Goal: Communication & Community: Share content

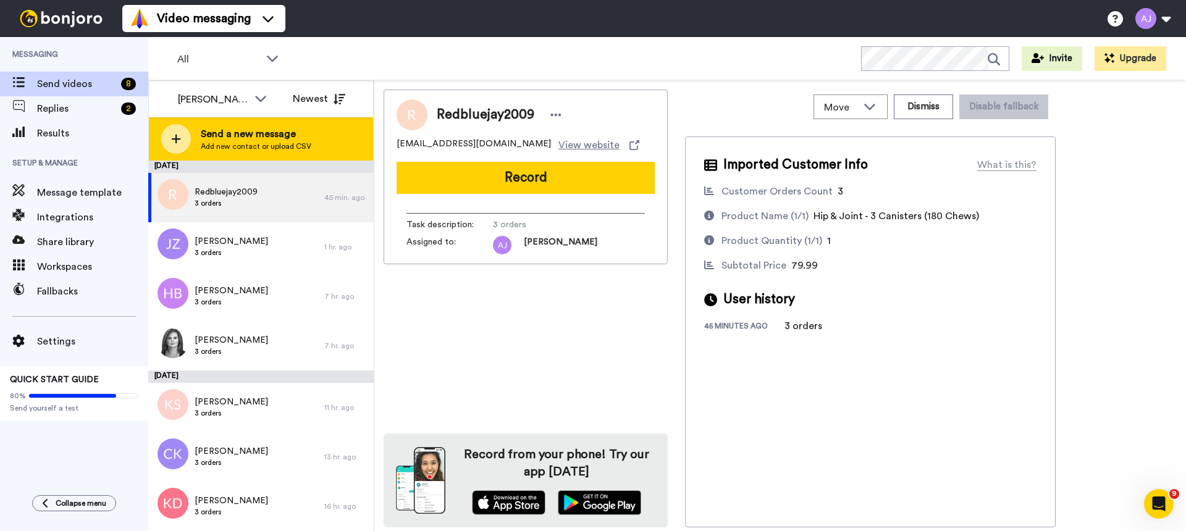
click at [230, 138] on span "Send a new message" at bounding box center [256, 134] width 111 height 15
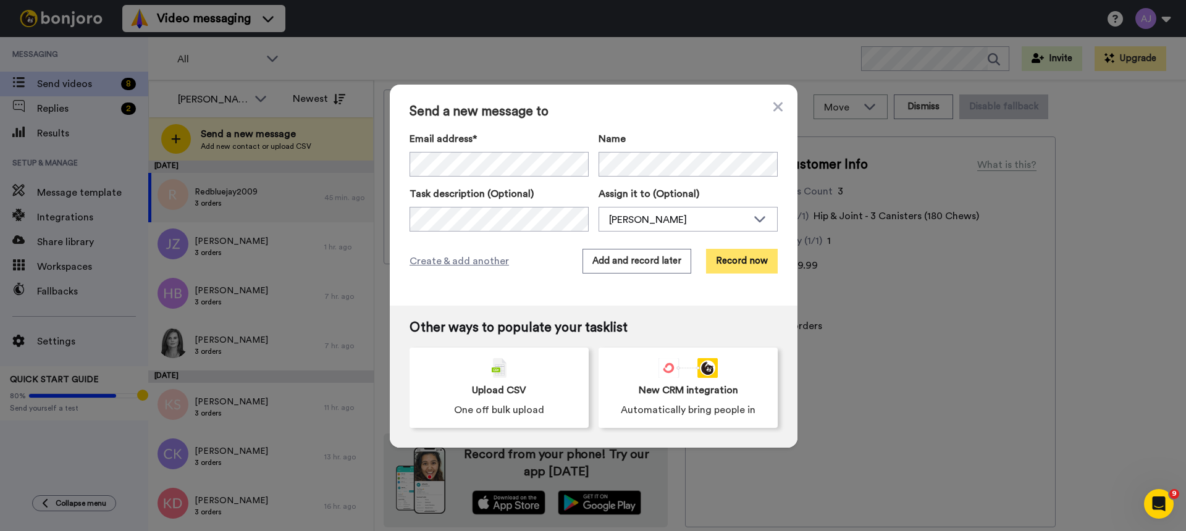
click at [732, 259] on button "Record now" at bounding box center [742, 261] width 72 height 25
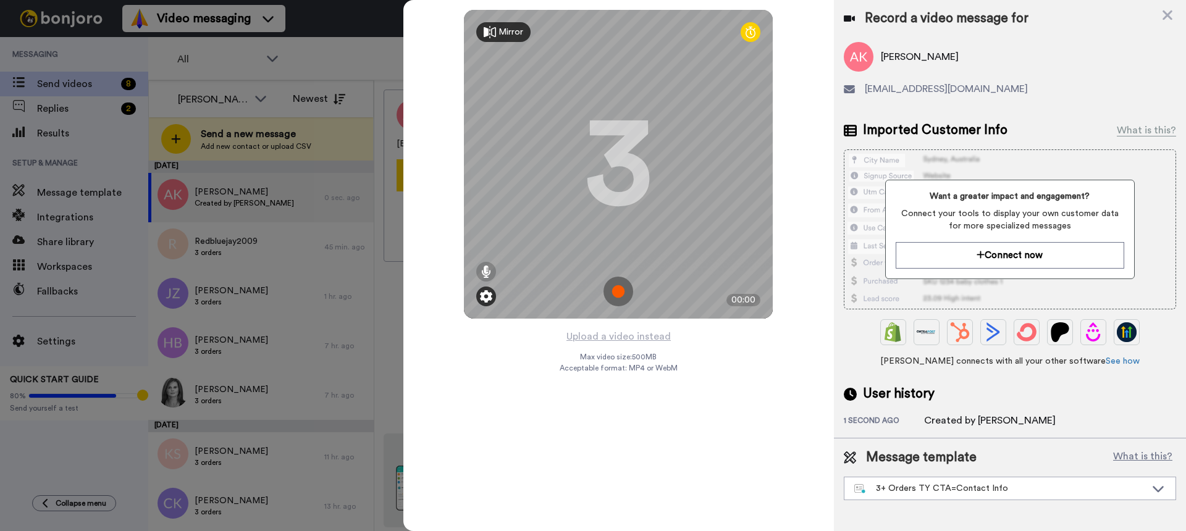
click at [487, 298] on img at bounding box center [486, 296] width 12 height 12
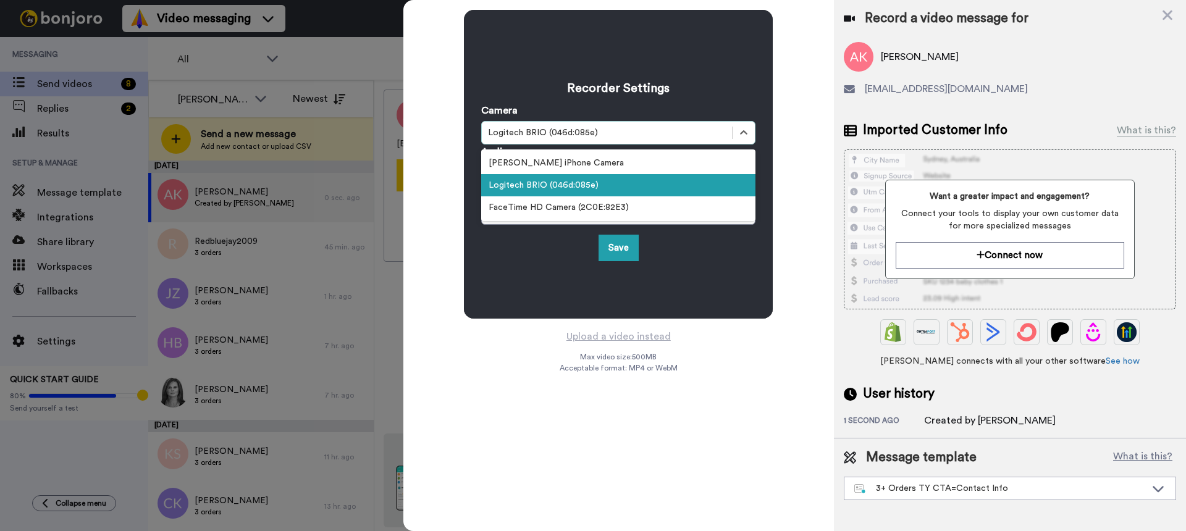
click at [567, 135] on div "Logitech BRIO (046d:085e)" at bounding box center [607, 133] width 238 height 12
click at [563, 185] on div "Logitech BRIO (046d:085e)" at bounding box center [618, 185] width 274 height 22
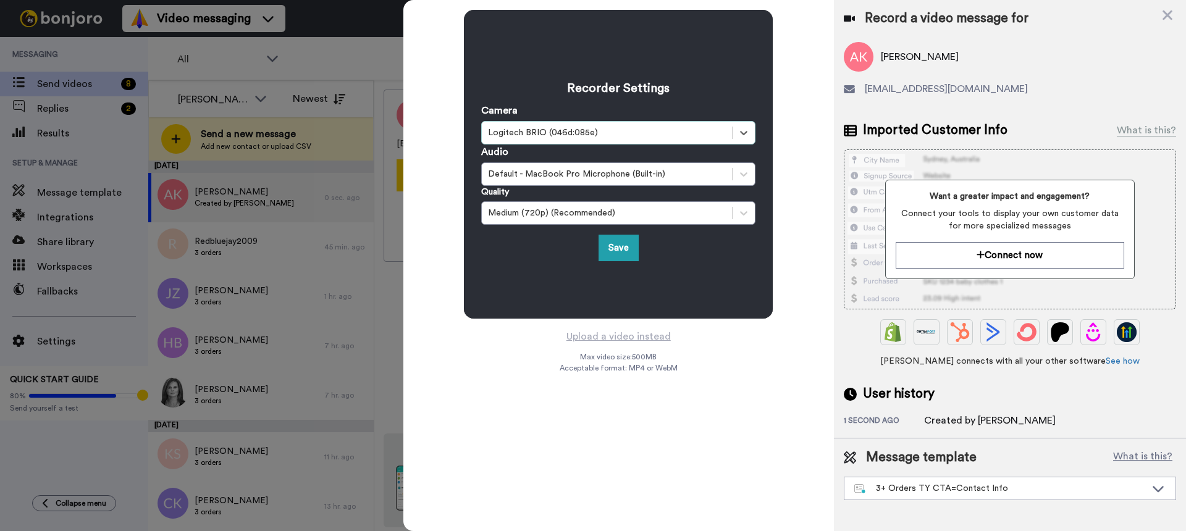
click at [612, 154] on div "Audio Default - MacBook Pro Microphone (Built-in)" at bounding box center [618, 164] width 274 height 41
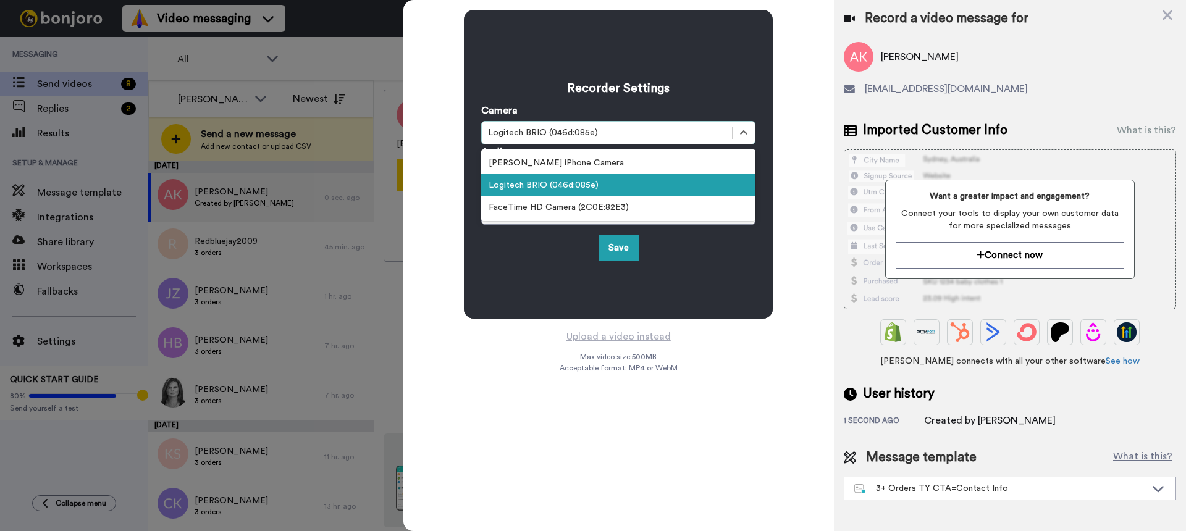
click at [614, 143] on div "Logitech BRIO (046d:085e)" at bounding box center [618, 132] width 274 height 23
click at [603, 169] on div "Anna Johnson’s iPhone Camera" at bounding box center [618, 163] width 274 height 22
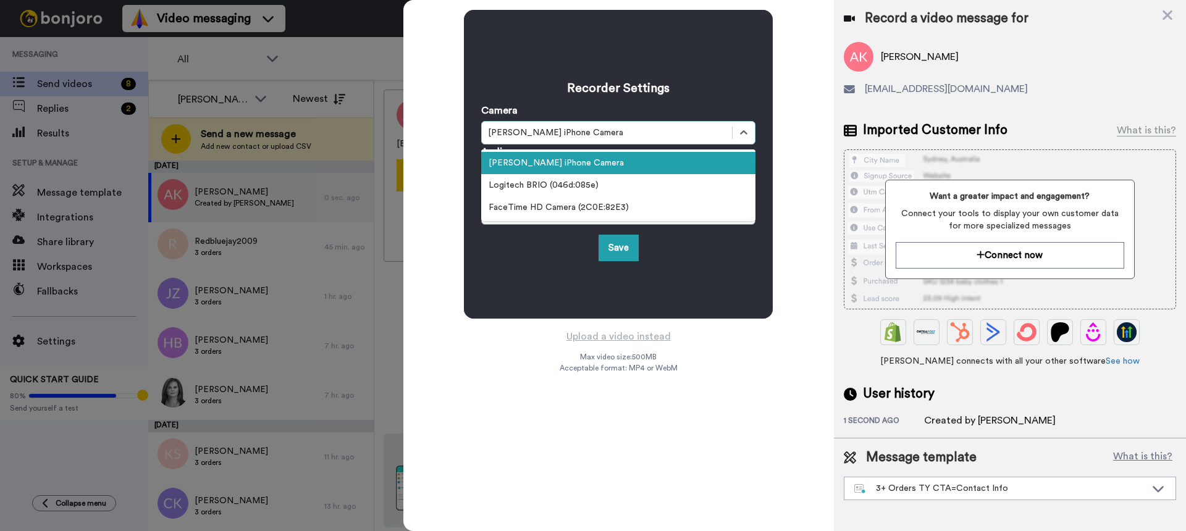
click at [612, 135] on div "Anna Johnson’s iPhone Camera" at bounding box center [607, 133] width 238 height 12
click at [589, 185] on div "Logitech BRIO (046d:085e)" at bounding box center [618, 185] width 274 height 22
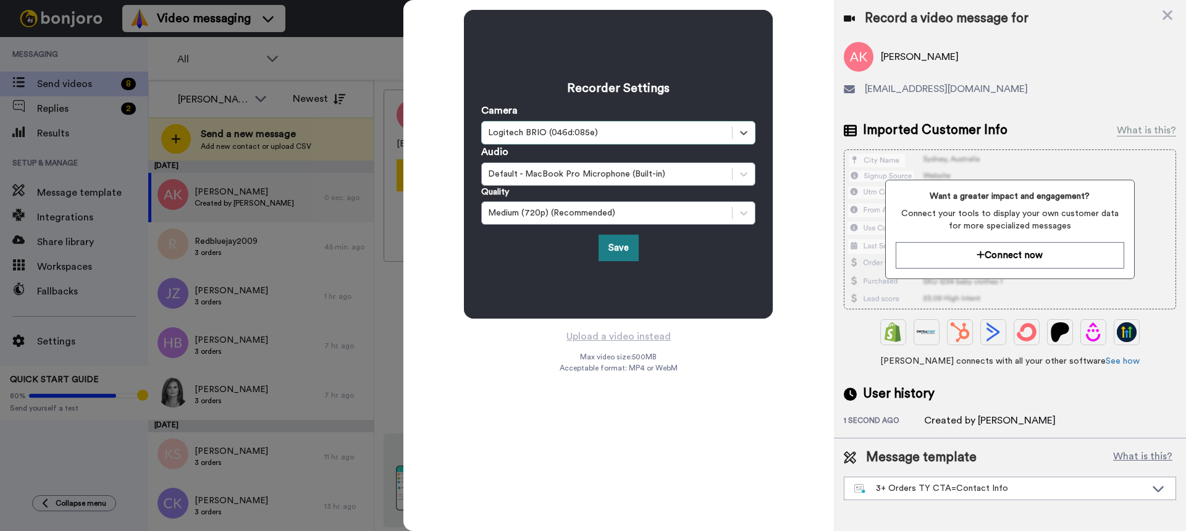
click at [625, 252] on button "Save" at bounding box center [618, 248] width 40 height 27
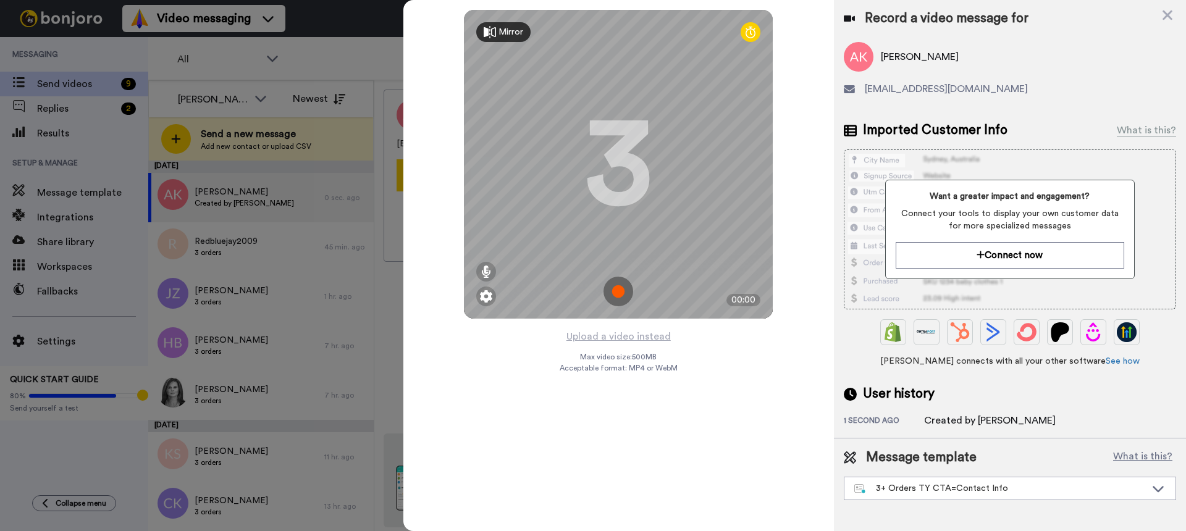
click at [615, 288] on img at bounding box center [618, 292] width 30 height 30
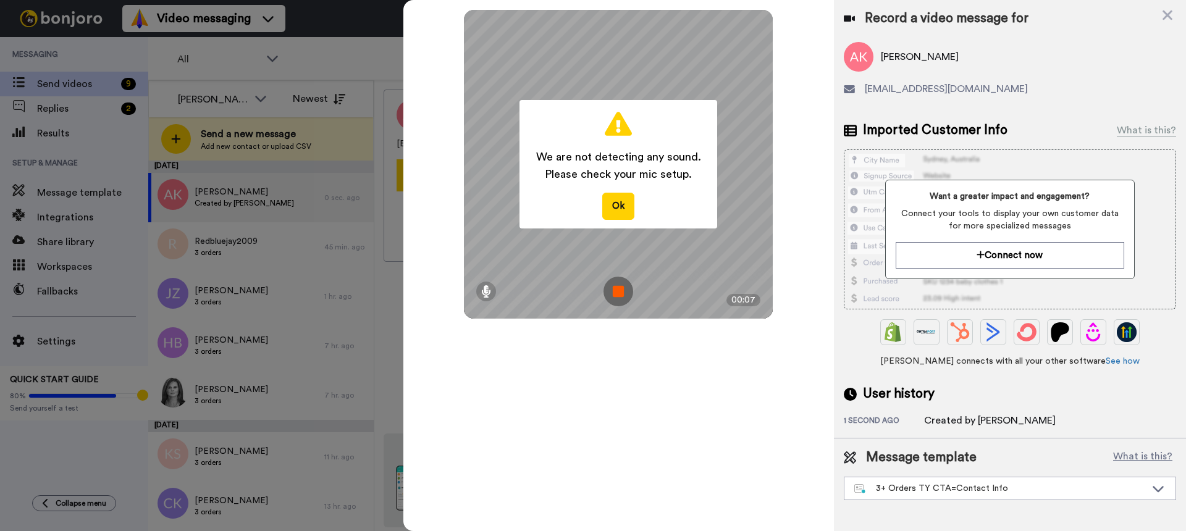
click at [611, 288] on img at bounding box center [618, 292] width 30 height 30
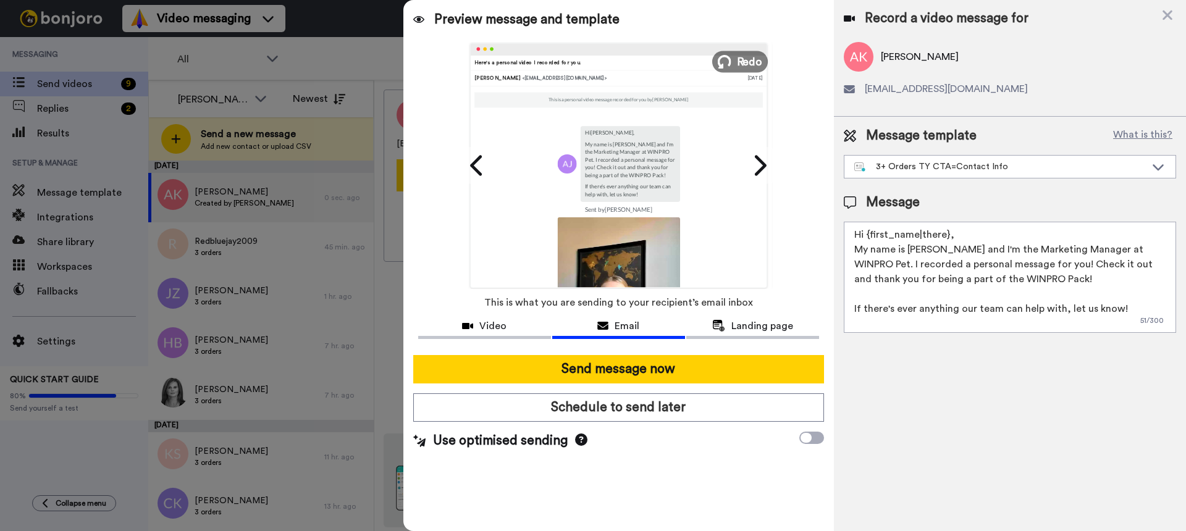
click at [738, 59] on span "Redo" at bounding box center [750, 61] width 26 height 16
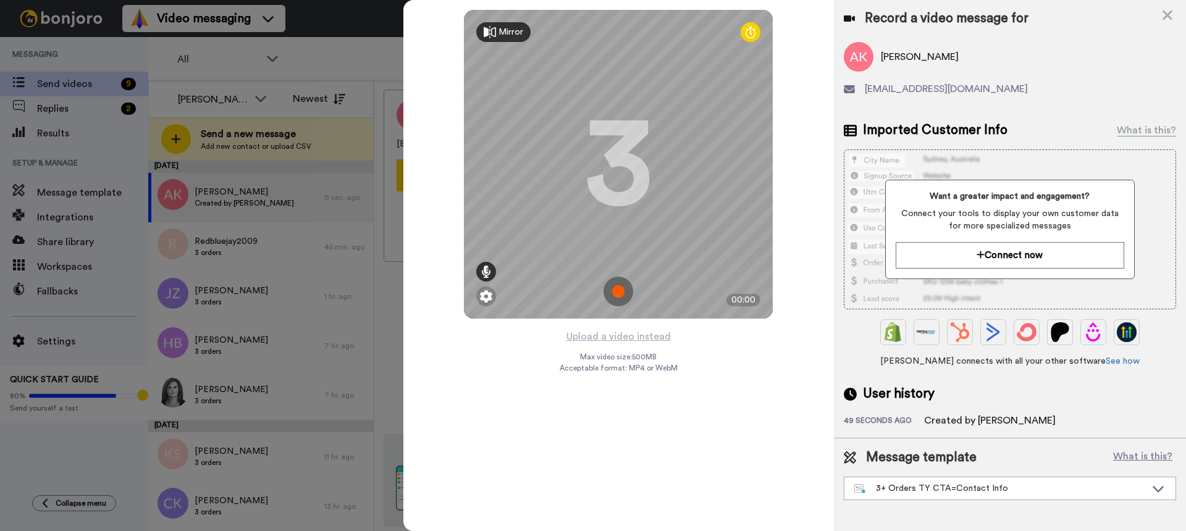
click at [485, 272] on icon at bounding box center [486, 272] width 10 height 12
click at [485, 299] on img at bounding box center [486, 296] width 12 height 12
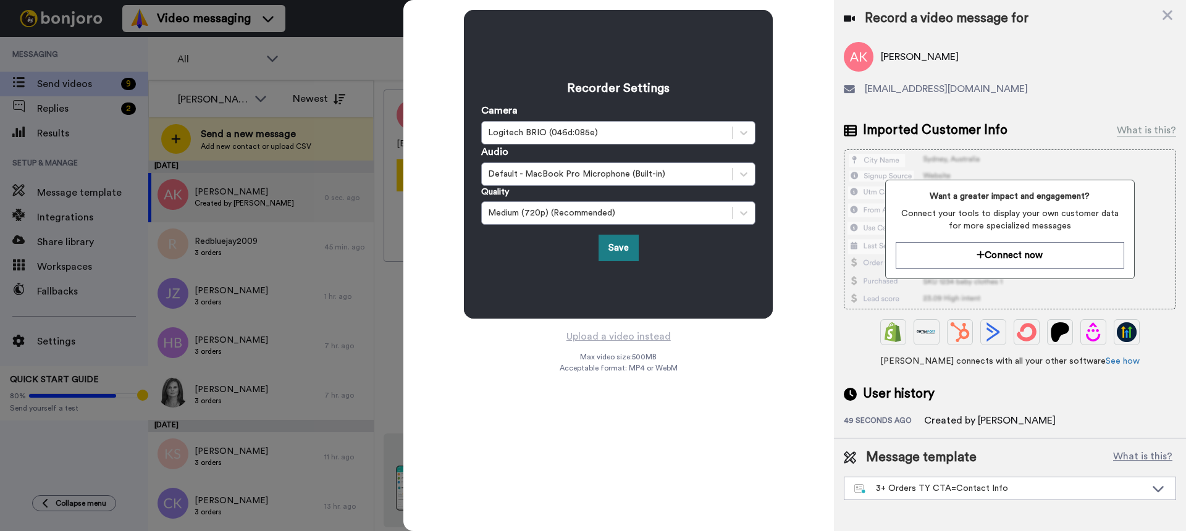
click at [613, 251] on button "Save" at bounding box center [618, 248] width 40 height 27
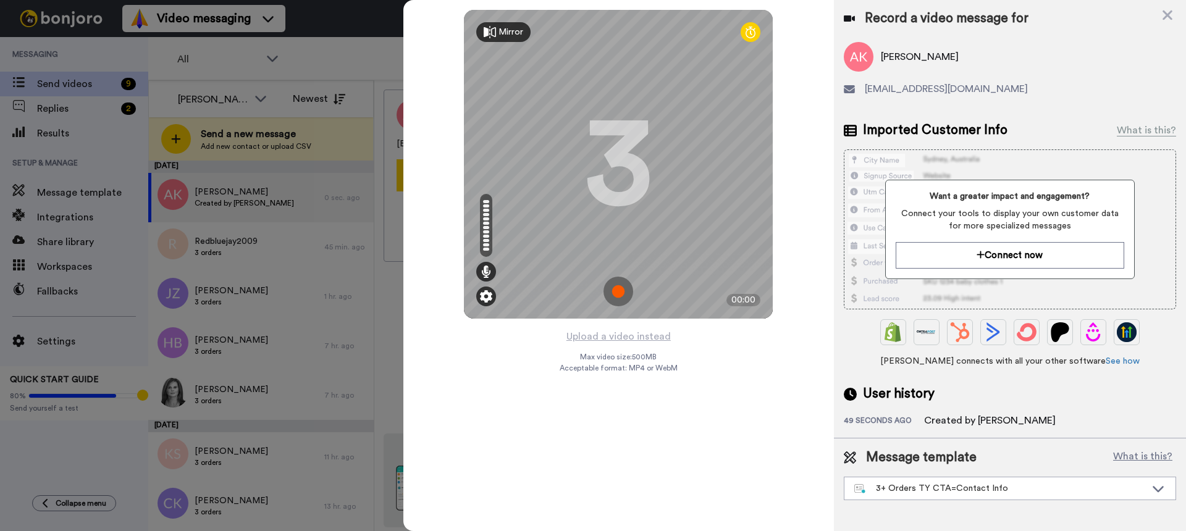
click at [487, 290] on img at bounding box center [486, 296] width 12 height 12
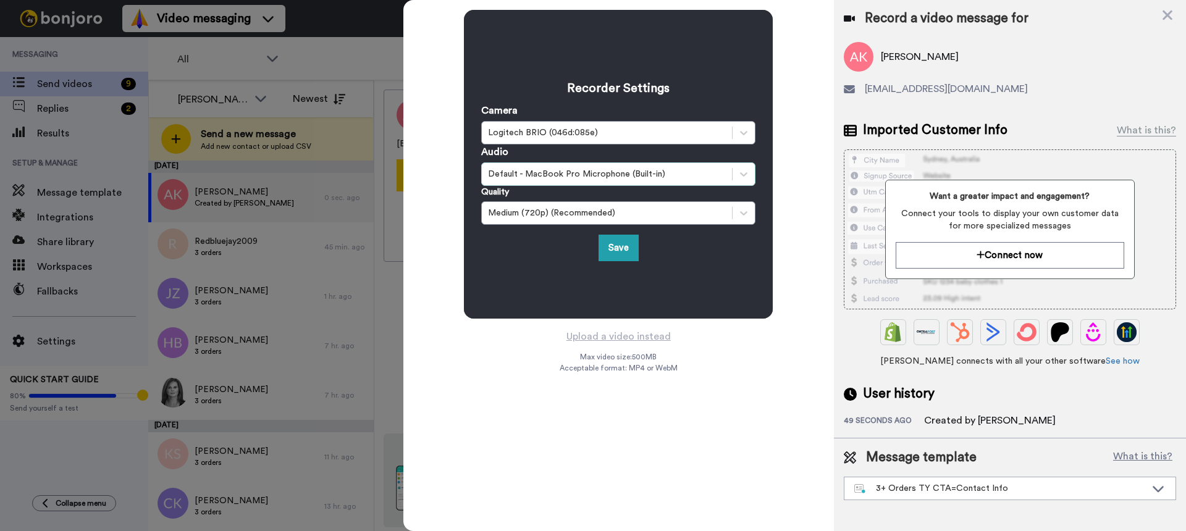
click at [567, 177] on div "Default - MacBook Pro Microphone (Built-in)" at bounding box center [607, 174] width 238 height 12
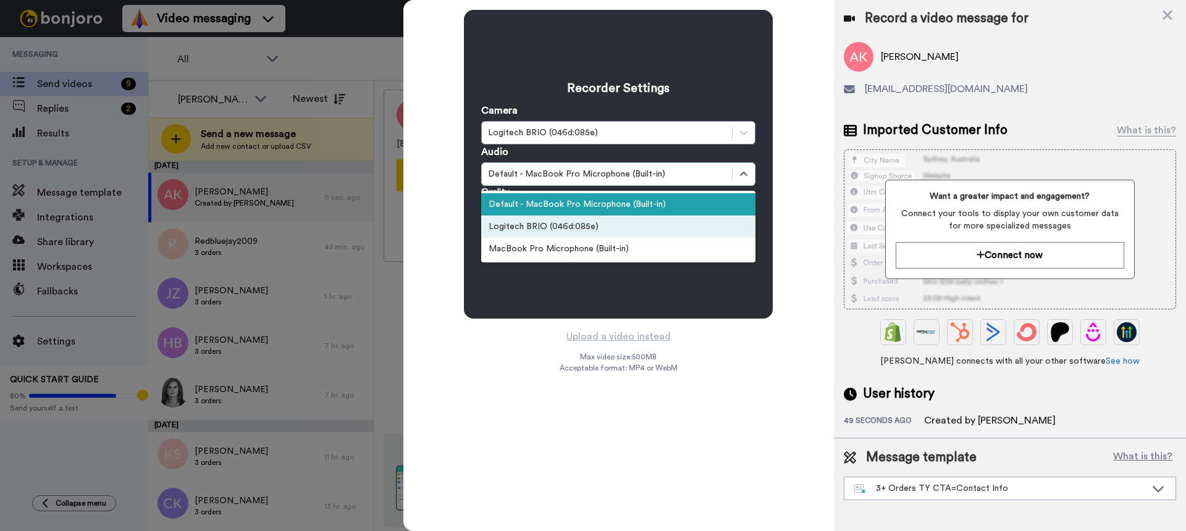
click at [558, 217] on div "Logitech BRIO (046d:085e)" at bounding box center [618, 226] width 274 height 22
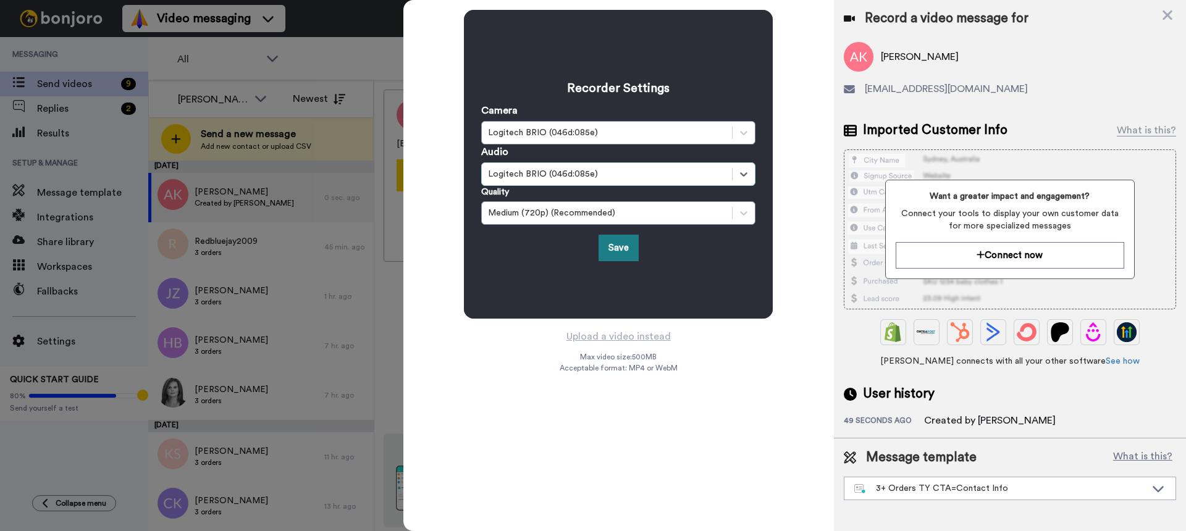
click at [614, 246] on button "Save" at bounding box center [618, 248] width 40 height 27
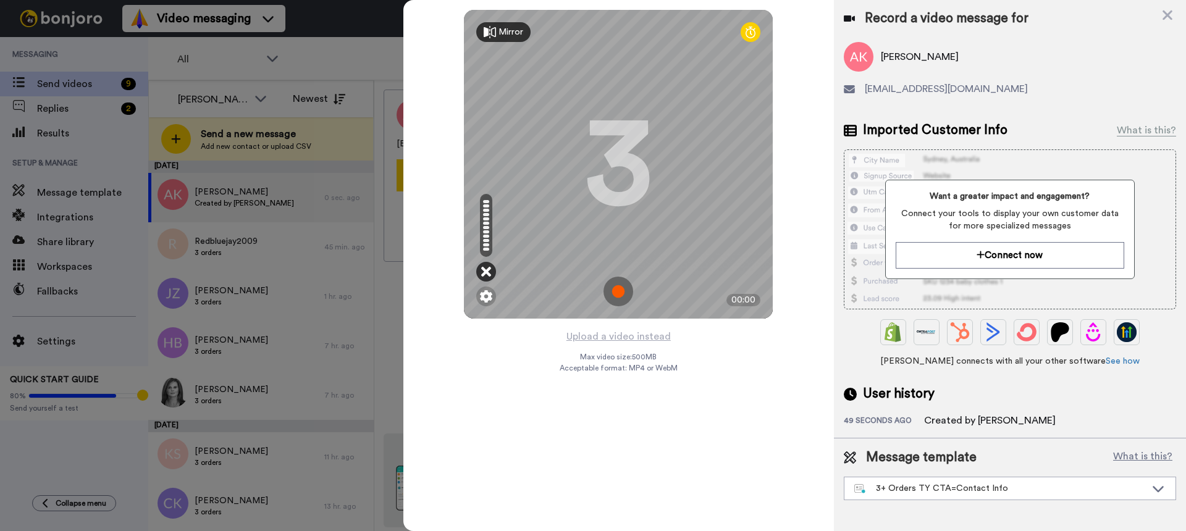
click at [487, 272] on icon at bounding box center [486, 272] width 10 height 12
click at [488, 274] on icon at bounding box center [486, 272] width 10 height 12
click at [487, 297] on img at bounding box center [486, 296] width 12 height 12
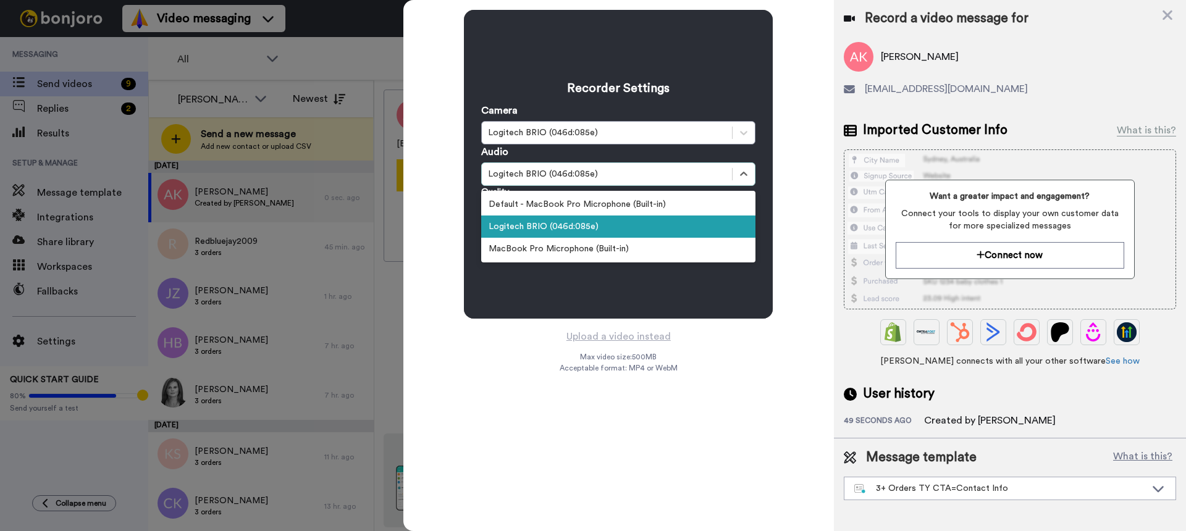
click at [564, 172] on div "Logitech BRIO (046d:085e)" at bounding box center [607, 174] width 238 height 12
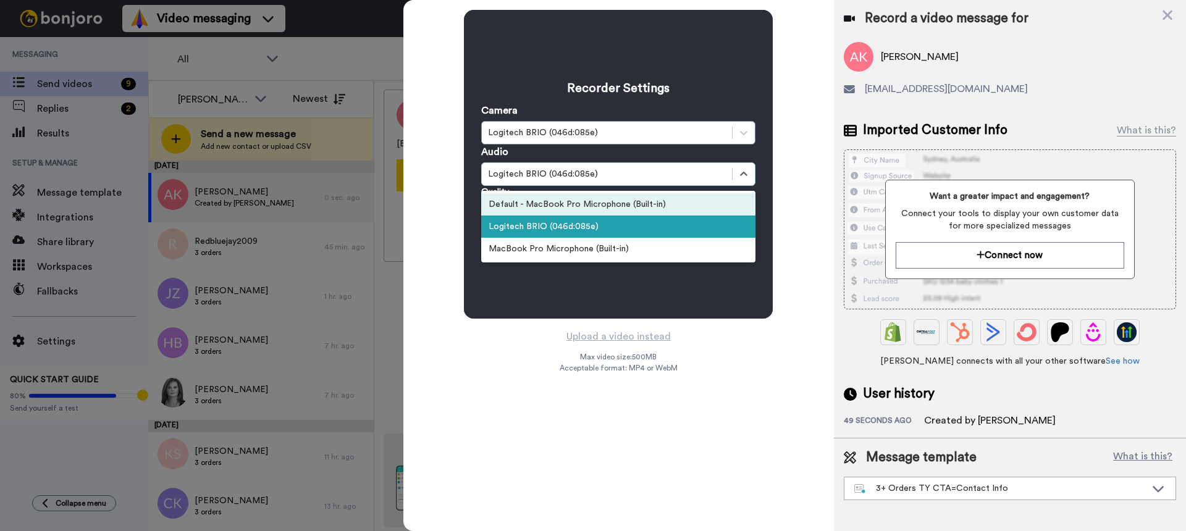
click at [559, 205] on div "Default - MacBook Pro Microphone (Built-in)" at bounding box center [618, 204] width 274 height 22
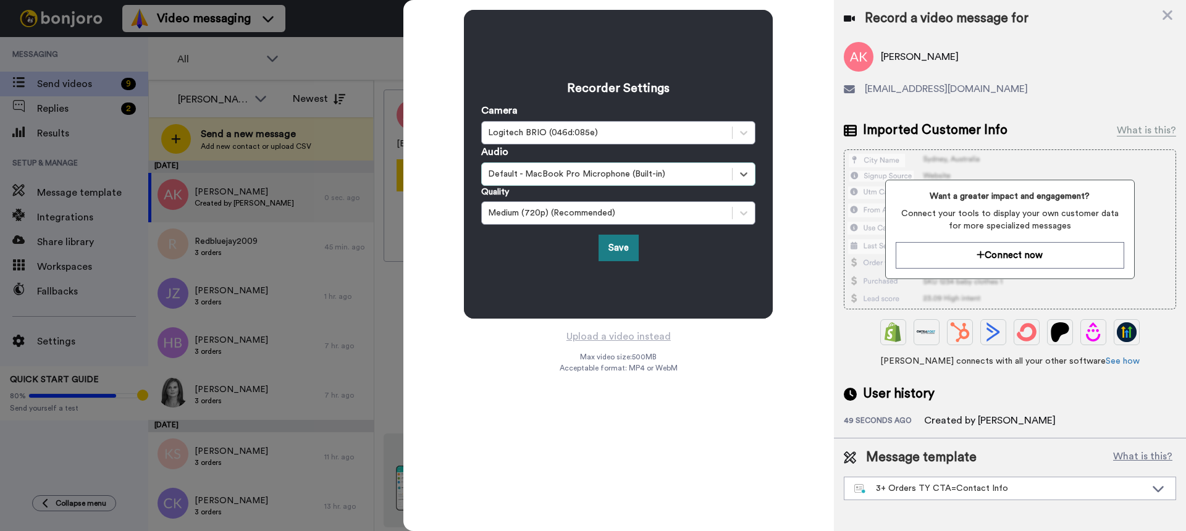
click at [623, 250] on button "Save" at bounding box center [618, 248] width 40 height 27
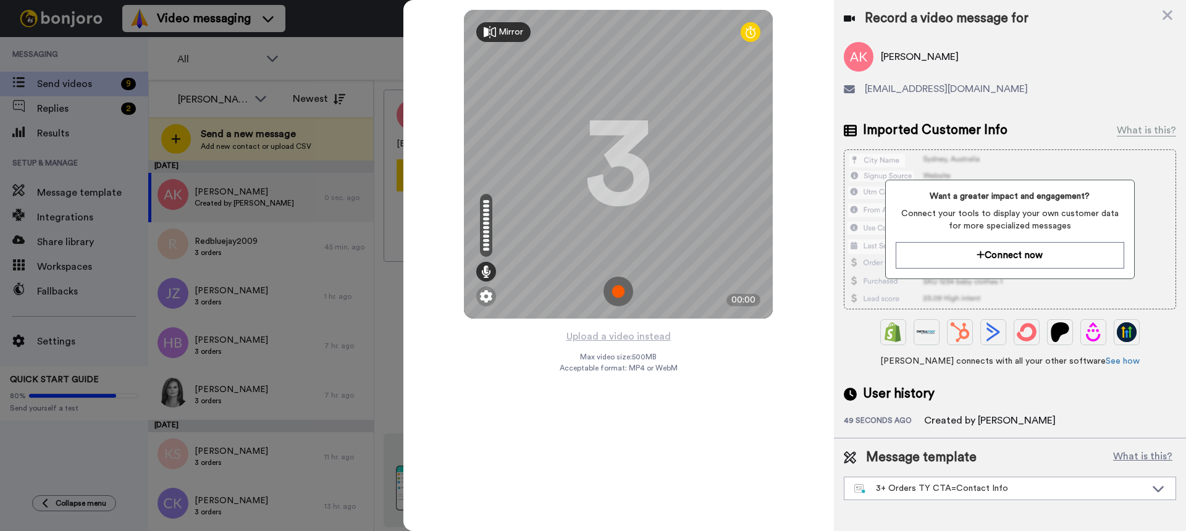
click at [615, 293] on img at bounding box center [618, 292] width 30 height 30
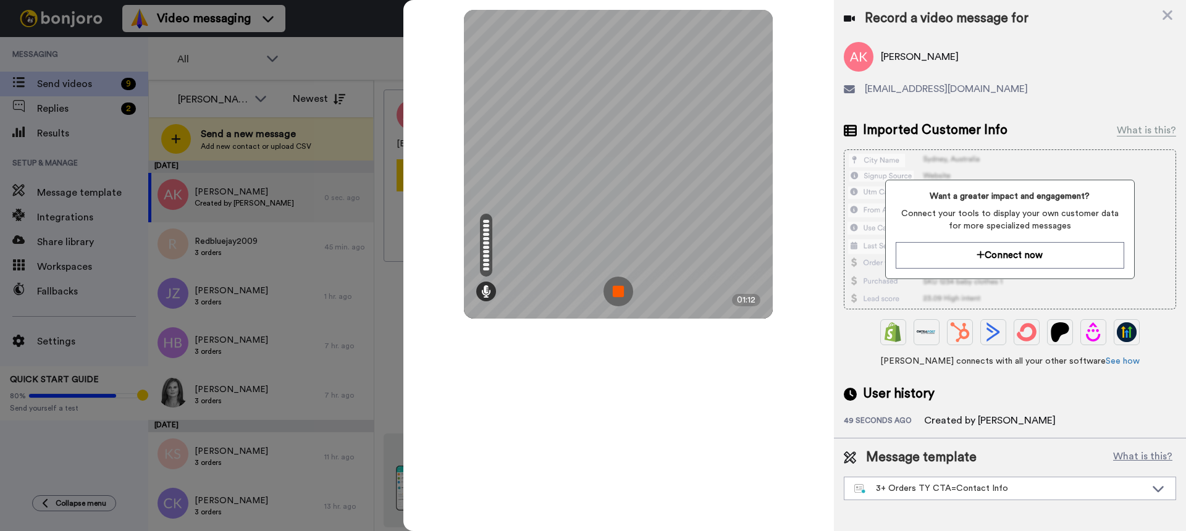
click at [615, 293] on img at bounding box center [618, 292] width 30 height 30
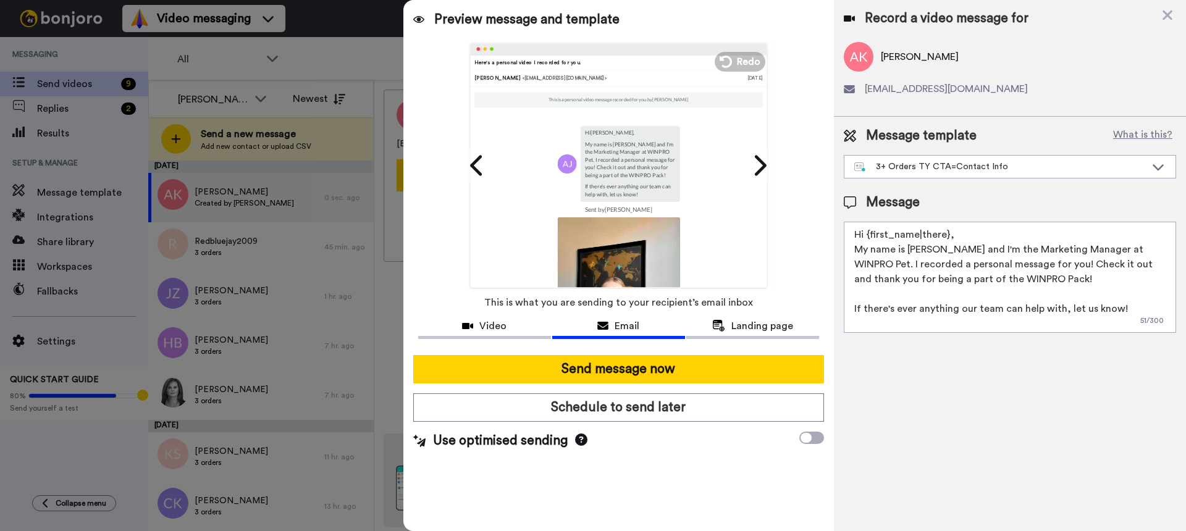
click at [975, 235] on textarea "Hi {first_name|there}, My name is Anna and I'm the Marketing Manager at WINPRO …" at bounding box center [1009, 277] width 332 height 111
click at [969, 157] on div "3+ Orders TY CTA=Contact Info" at bounding box center [1009, 167] width 331 height 22
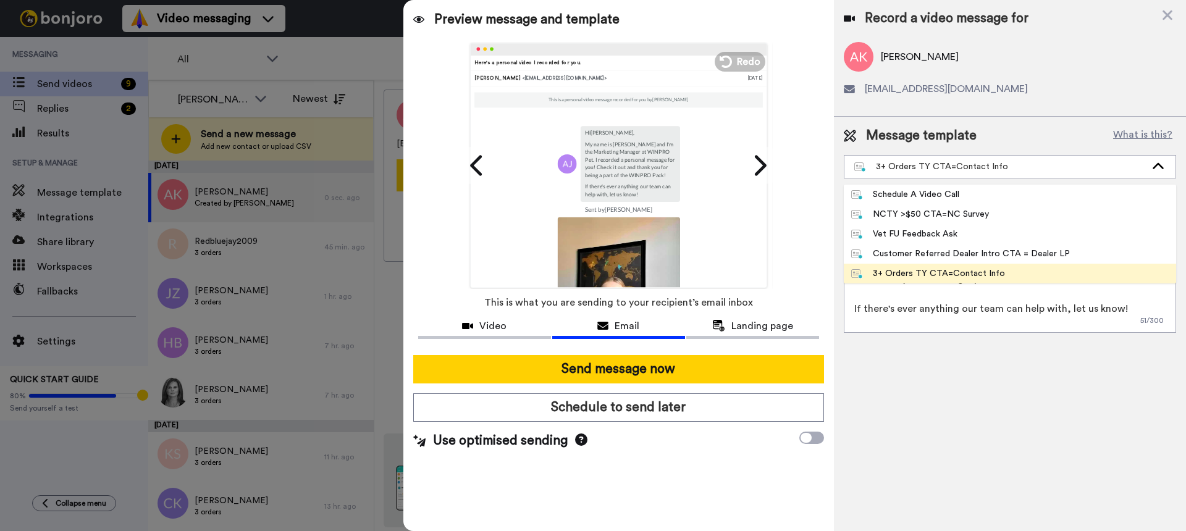
click at [955, 186] on li "Schedule A Video Call" at bounding box center [1009, 195] width 332 height 20
type textarea "Hi {first_name|there}, My name is [PERSON_NAME] and I'm the Marketing Manager a…"
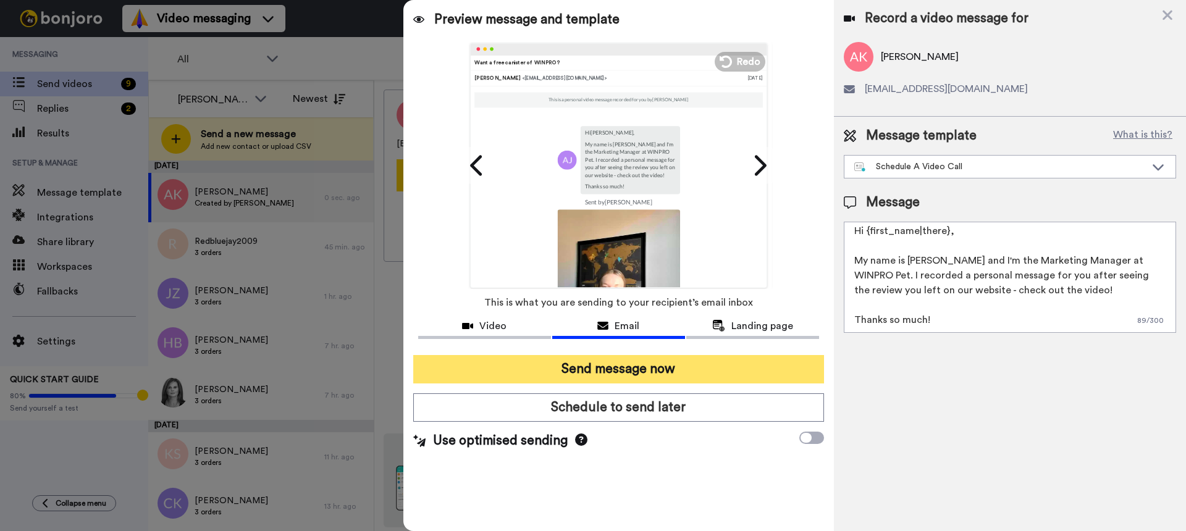
click at [702, 366] on button "Send message now" at bounding box center [618, 369] width 411 height 28
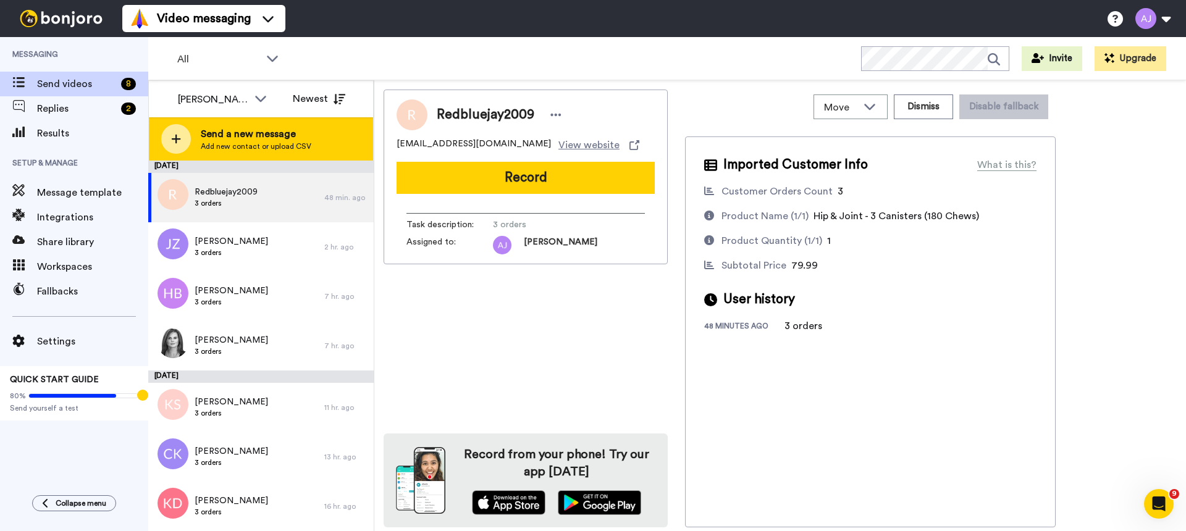
click at [231, 133] on span "Send a new message" at bounding box center [256, 134] width 111 height 15
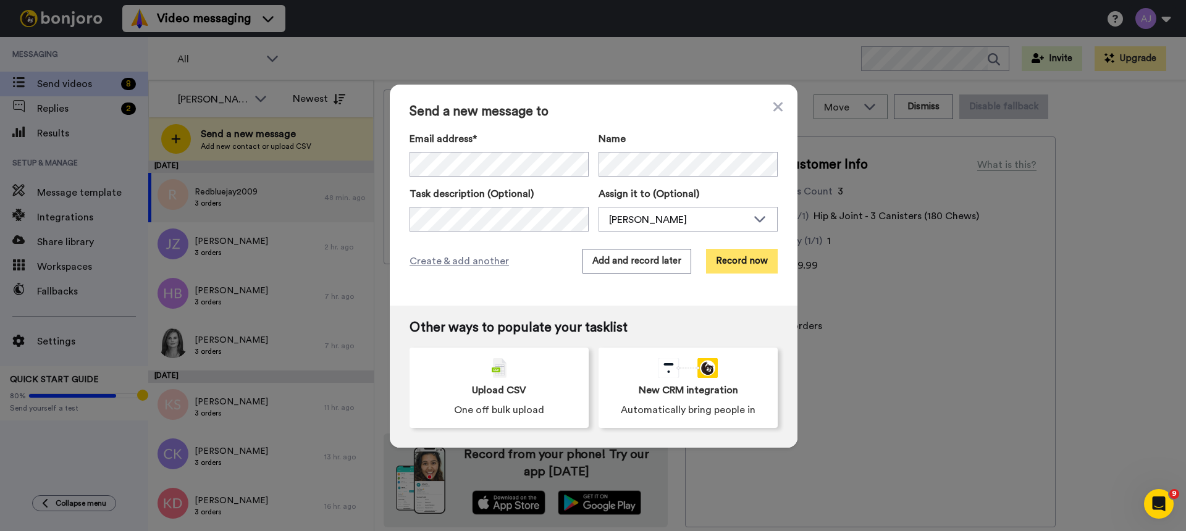
click at [738, 261] on button "Record now" at bounding box center [742, 261] width 72 height 25
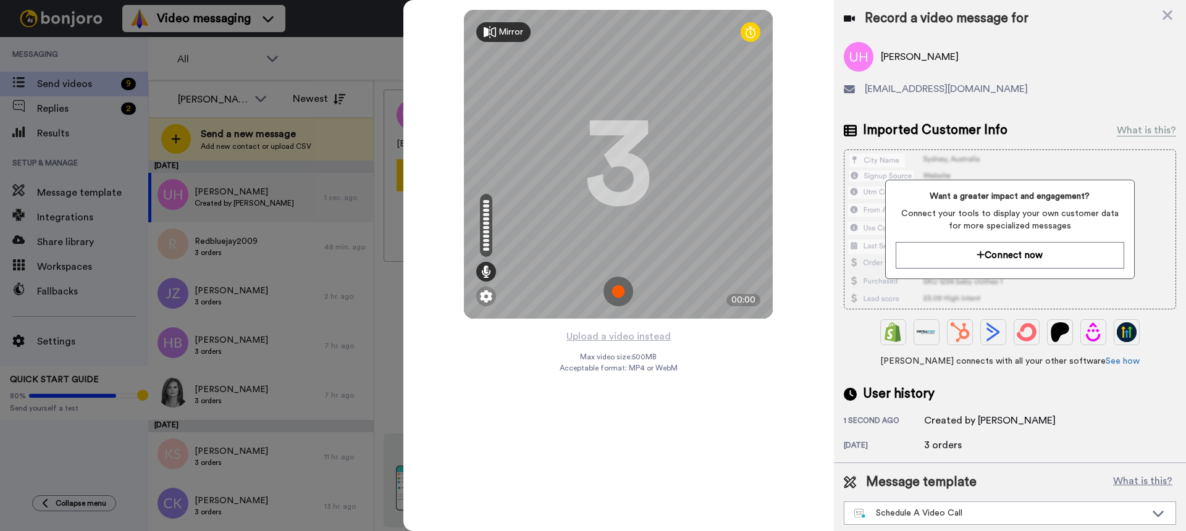
click at [623, 291] on img at bounding box center [618, 292] width 30 height 30
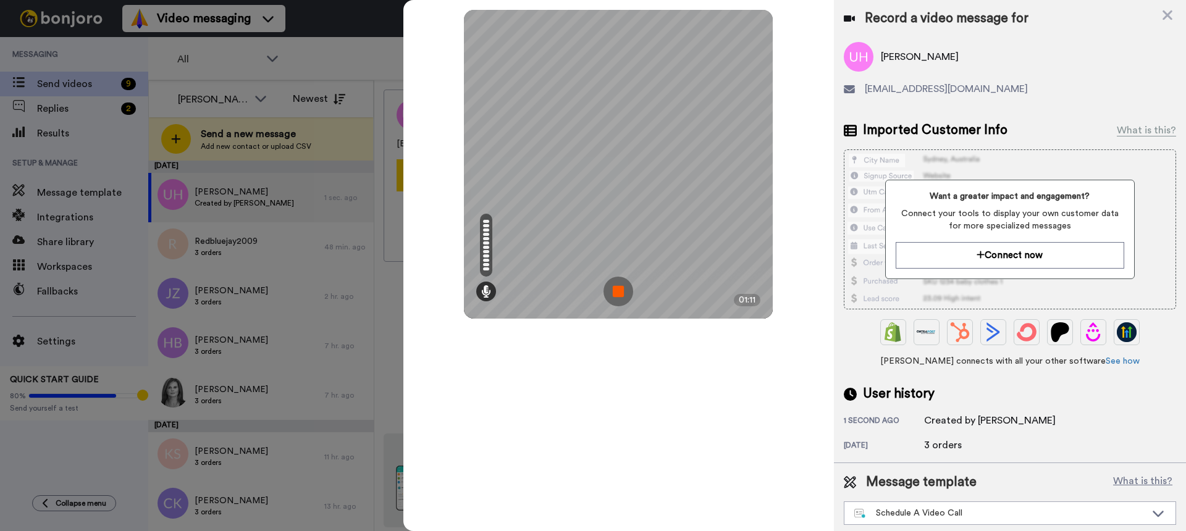
click at [623, 291] on img at bounding box center [618, 292] width 30 height 30
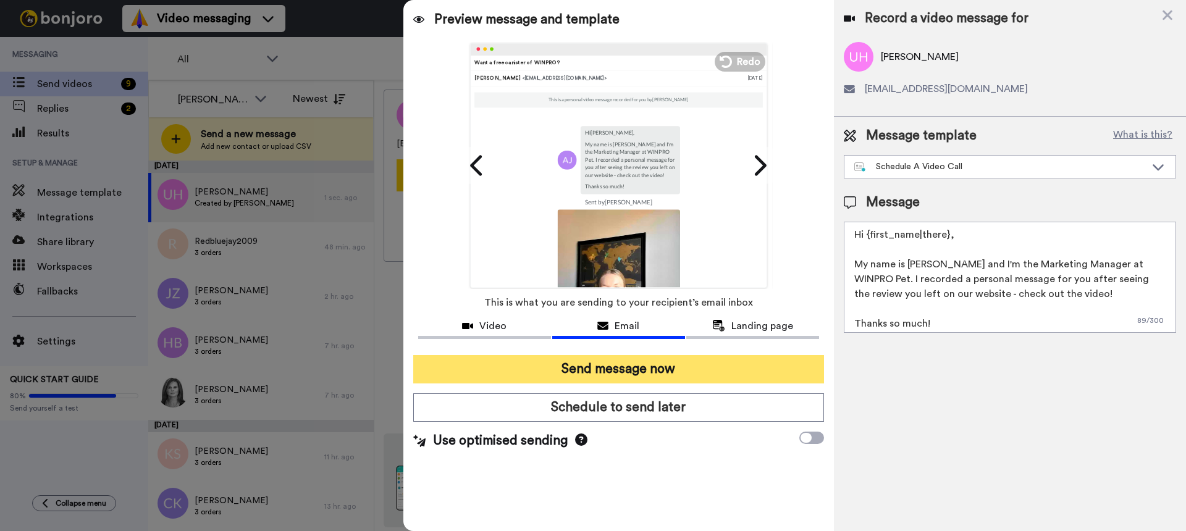
click at [666, 362] on button "Send message now" at bounding box center [618, 369] width 411 height 28
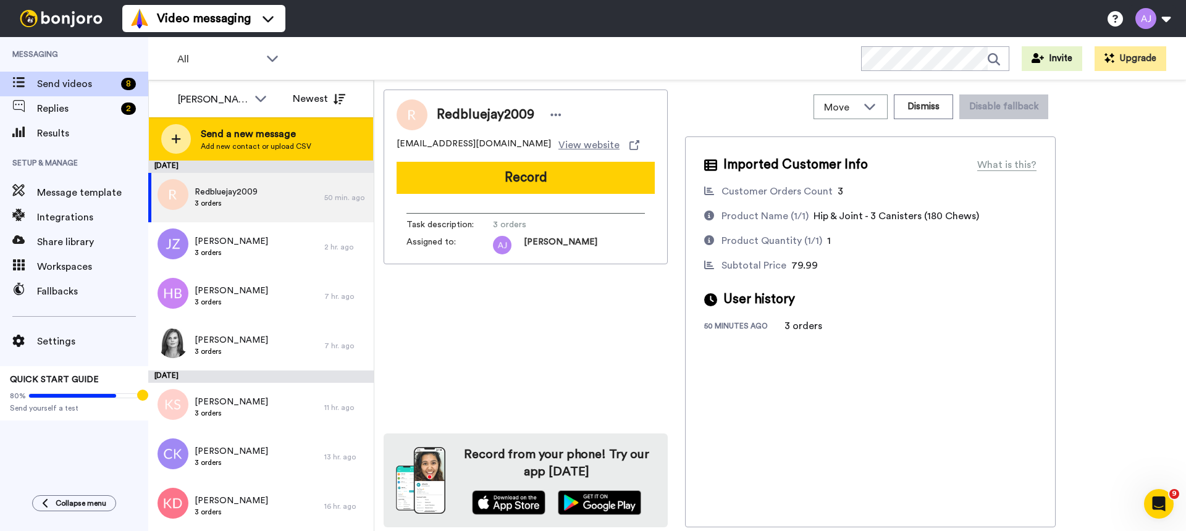
click at [249, 128] on span "Send a new message" at bounding box center [256, 134] width 111 height 15
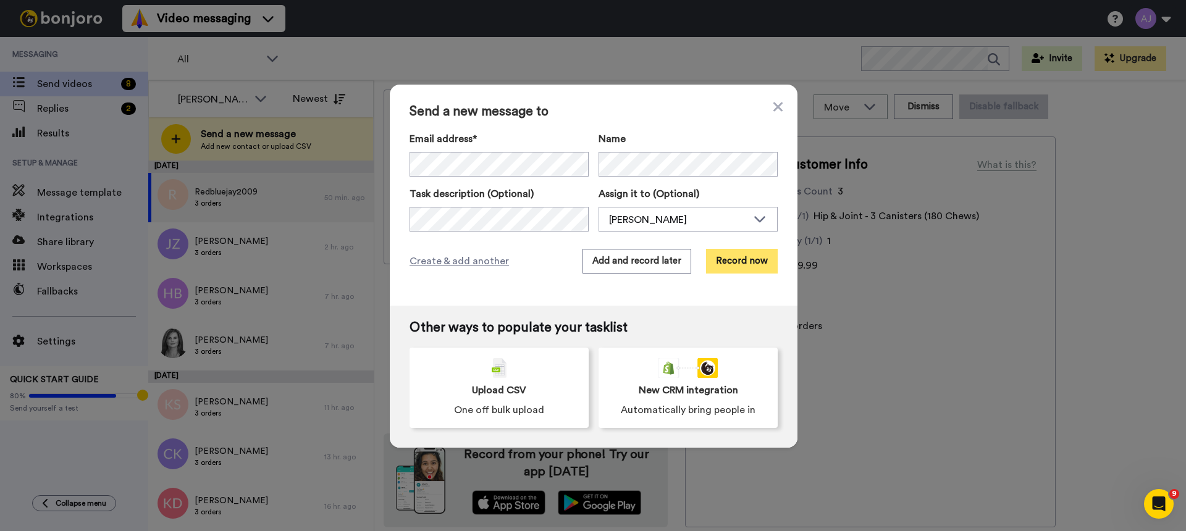
click at [726, 259] on button "Record now" at bounding box center [742, 261] width 72 height 25
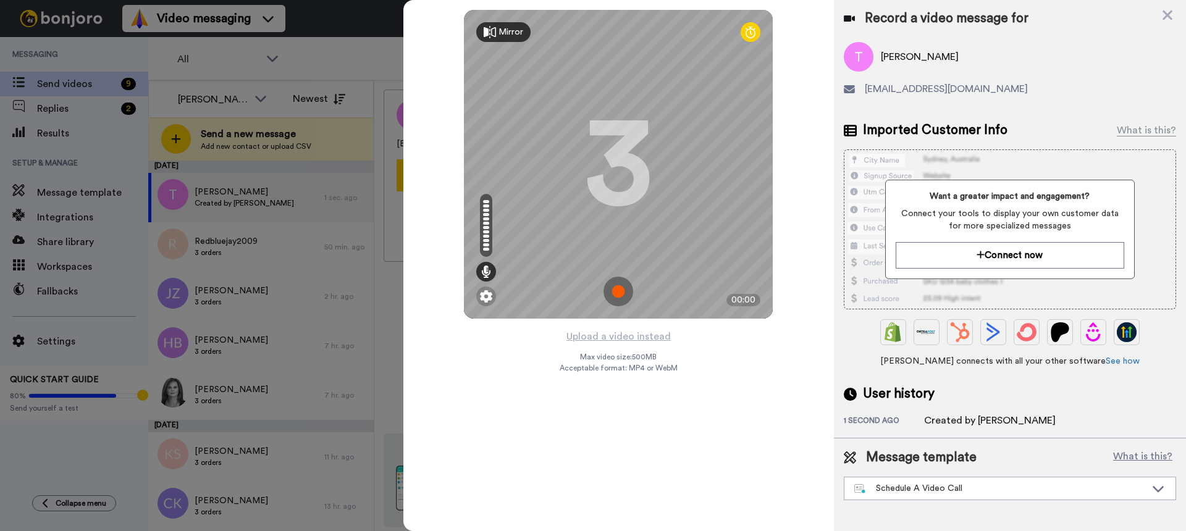
click at [622, 291] on img at bounding box center [618, 292] width 30 height 30
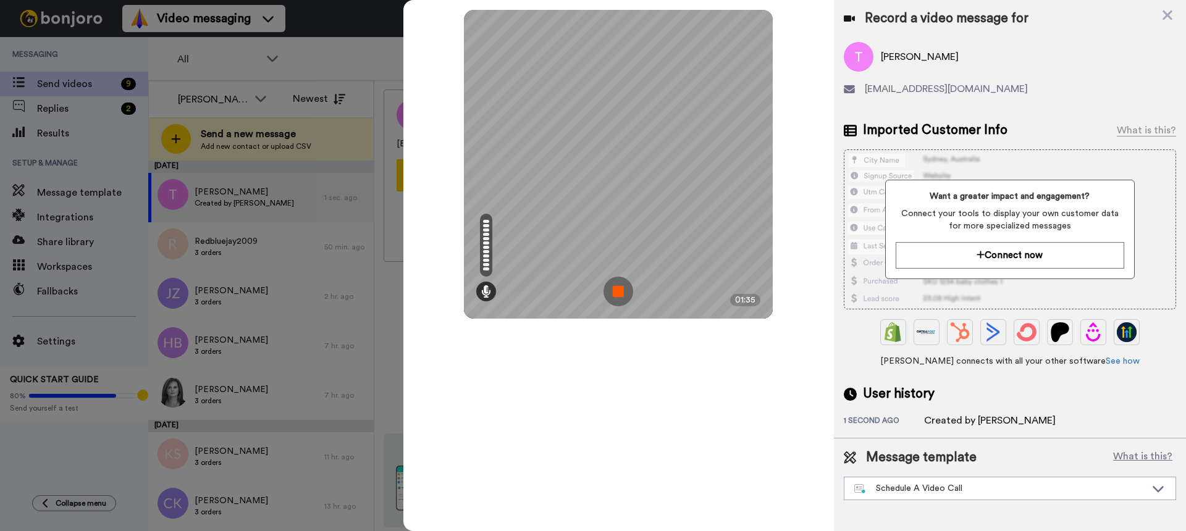
click at [622, 291] on img at bounding box center [618, 292] width 30 height 30
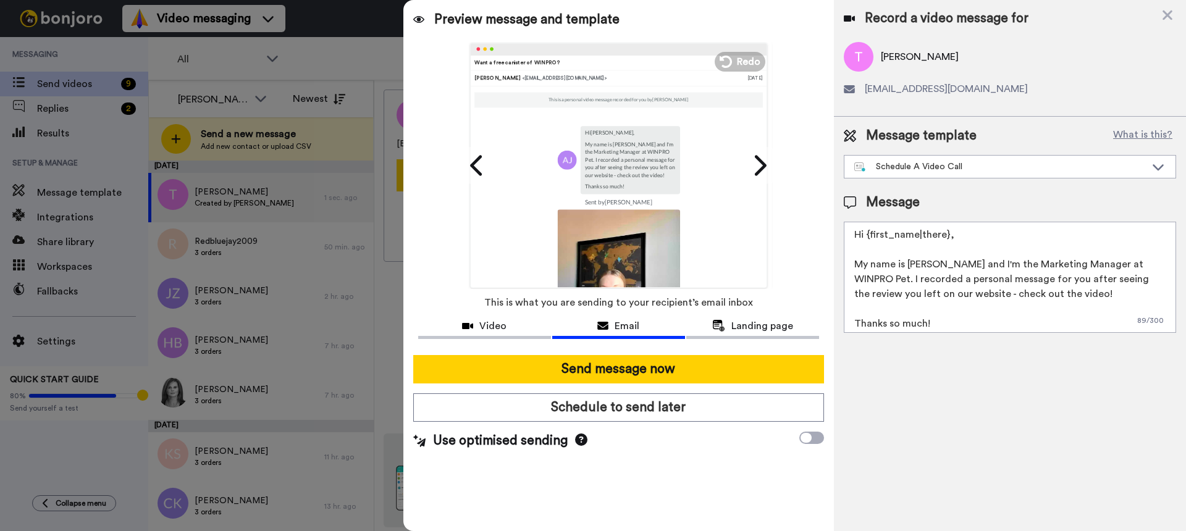
scroll to position [4, 0]
click at [766, 164] on icon at bounding box center [759, 165] width 20 height 23
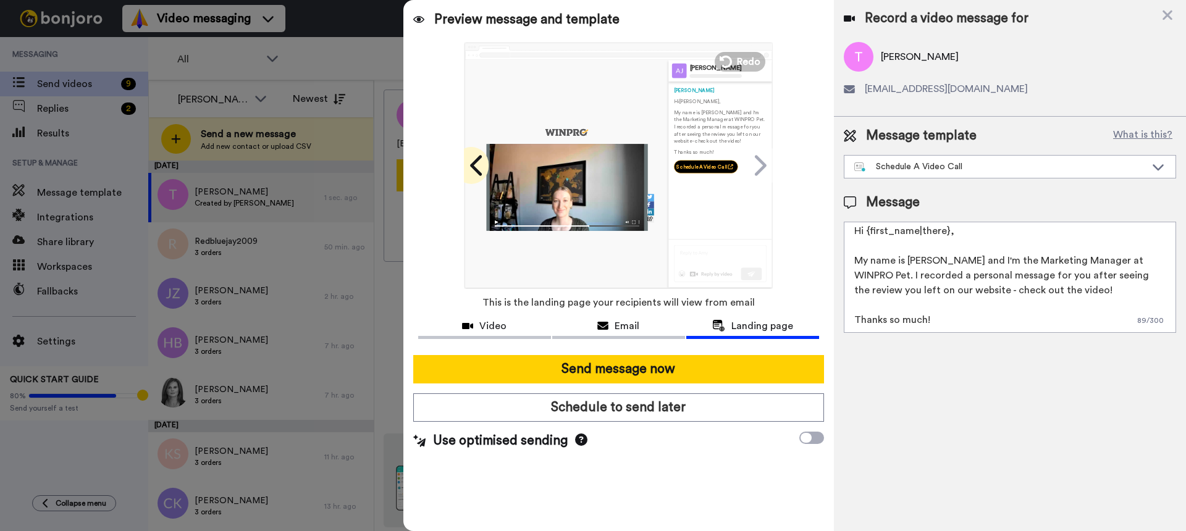
click at [472, 164] on icon at bounding box center [476, 165] width 12 height 20
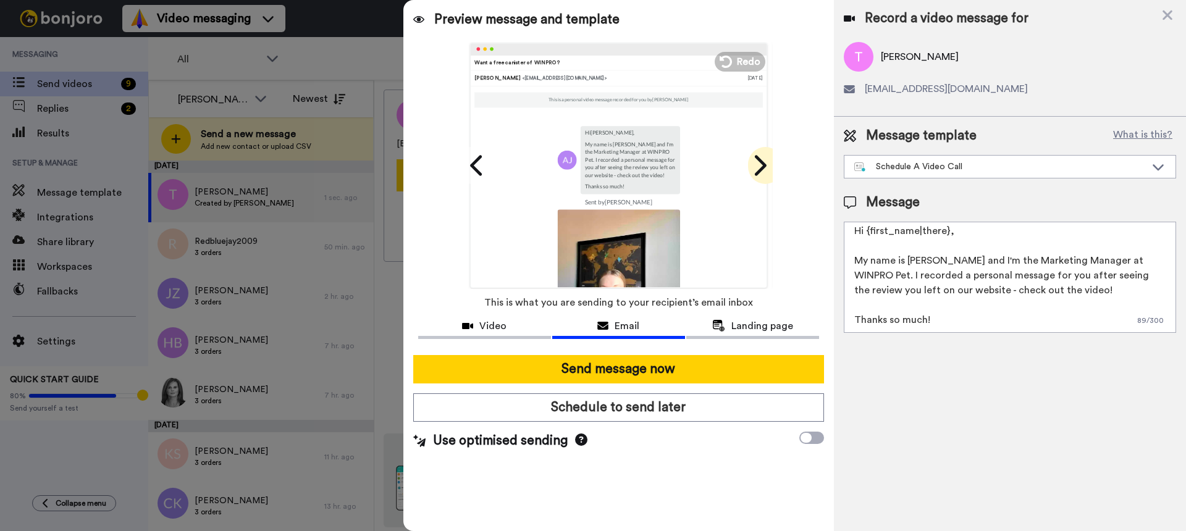
click at [755, 163] on icon at bounding box center [759, 165] width 20 height 23
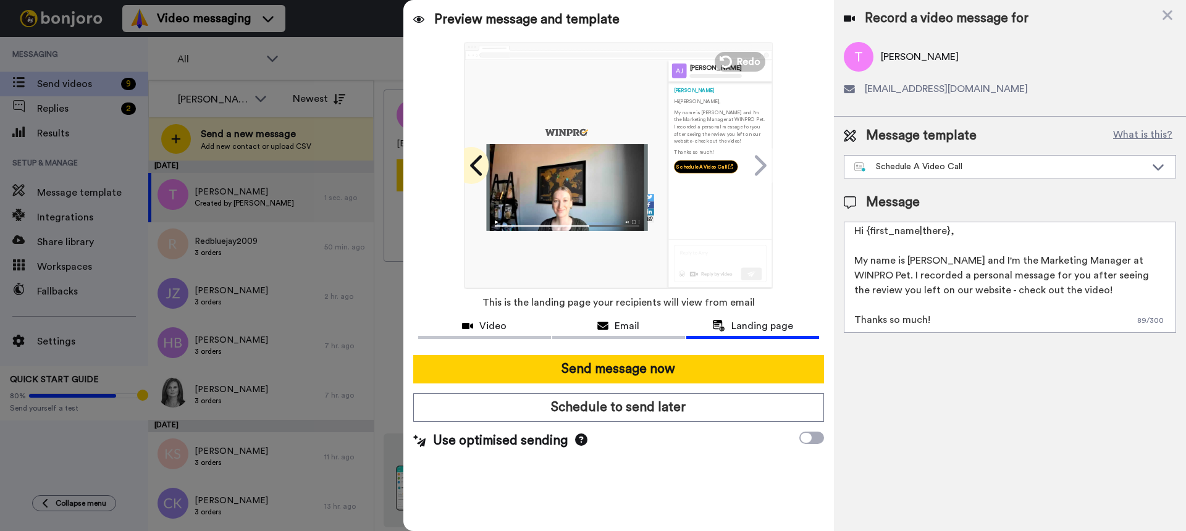
click at [474, 160] on icon at bounding box center [477, 165] width 20 height 23
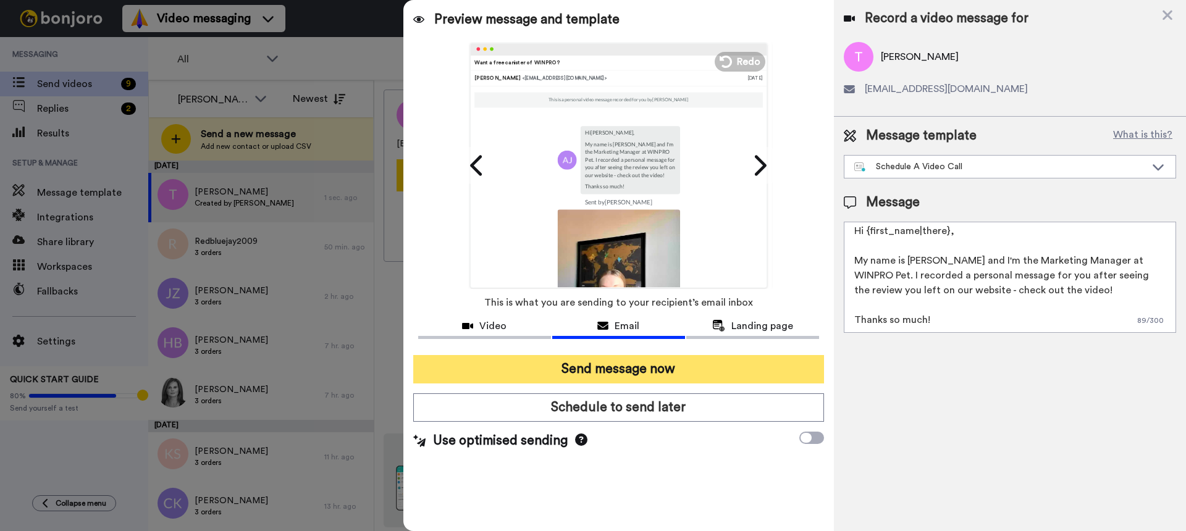
click at [587, 362] on button "Send message now" at bounding box center [618, 369] width 411 height 28
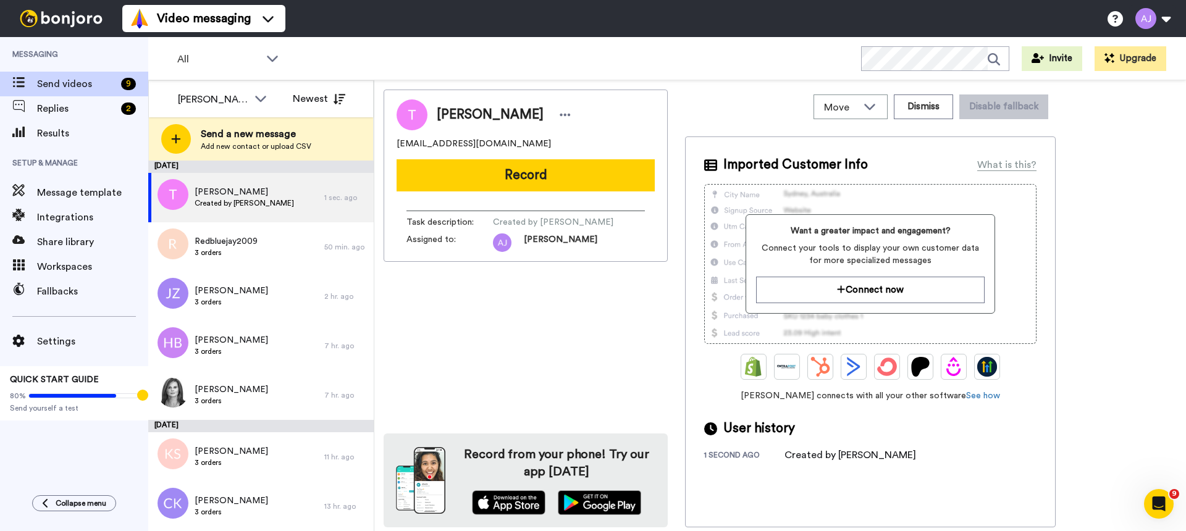
scroll to position [0, 0]
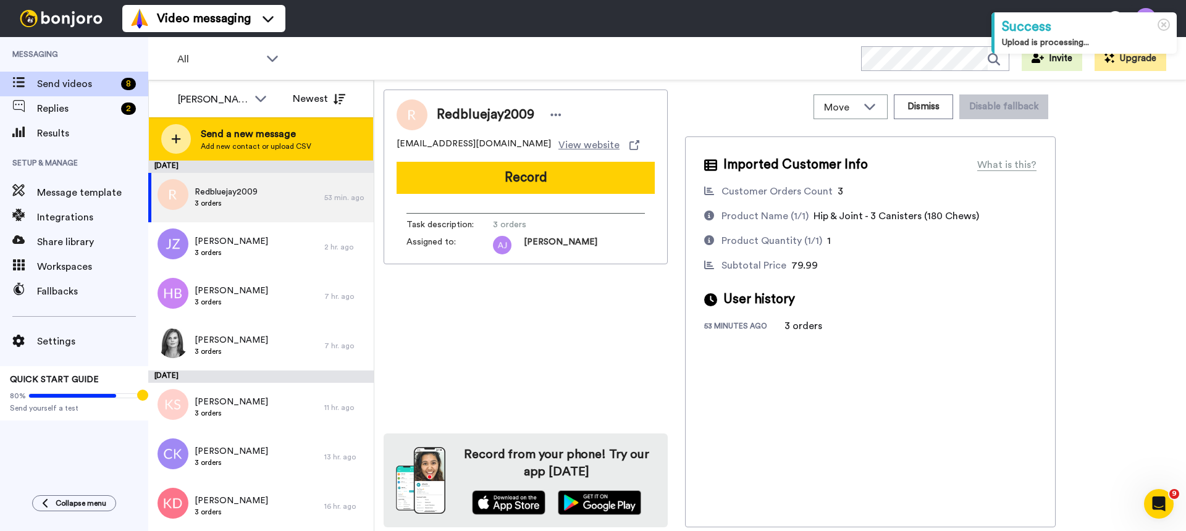
click at [233, 136] on span "Send a new message" at bounding box center [256, 134] width 111 height 15
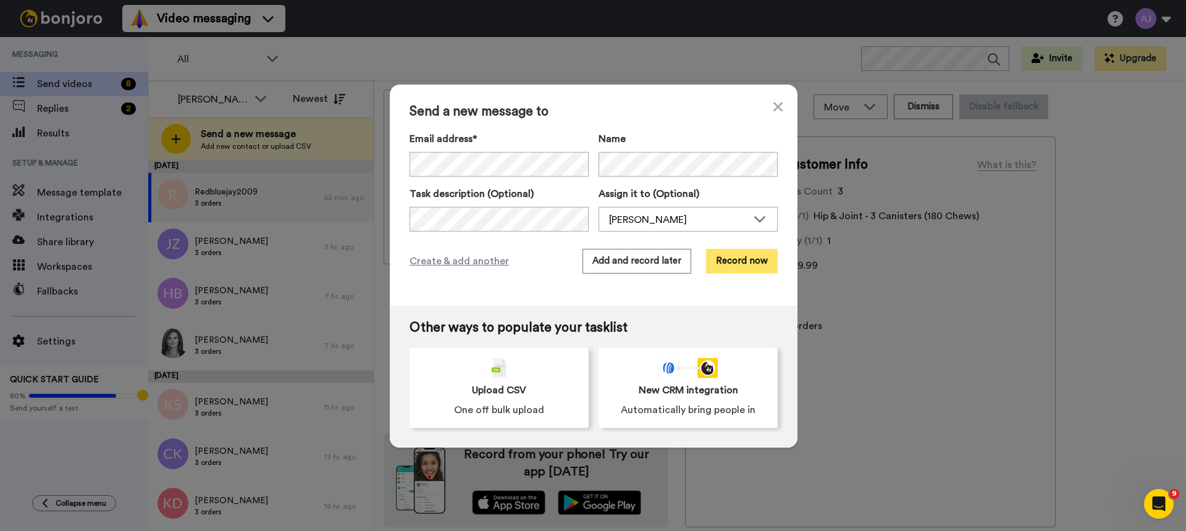
click at [745, 262] on button "Record now" at bounding box center [742, 261] width 72 height 25
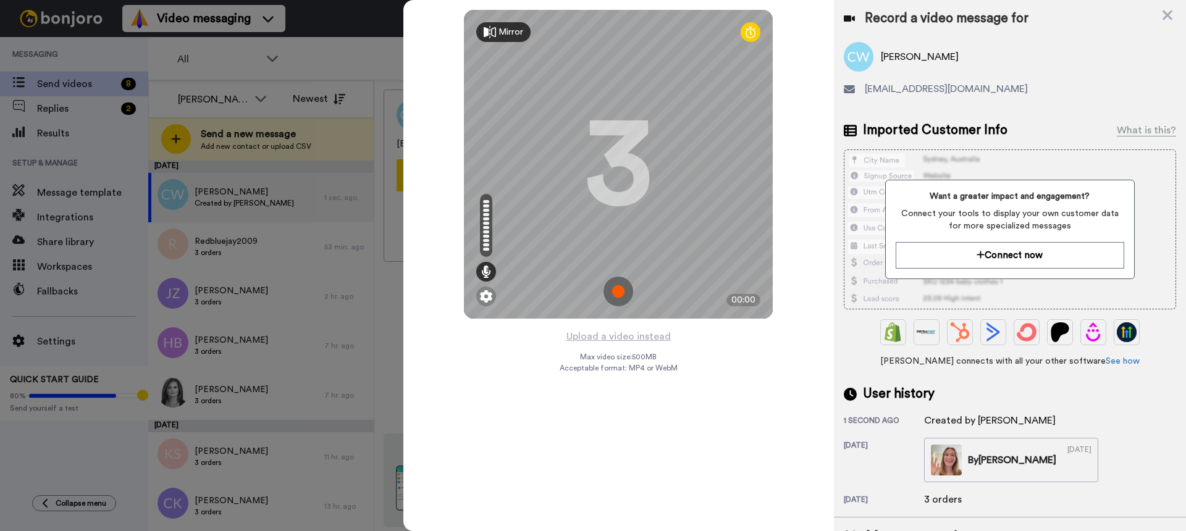
click at [632, 301] on img at bounding box center [618, 292] width 30 height 30
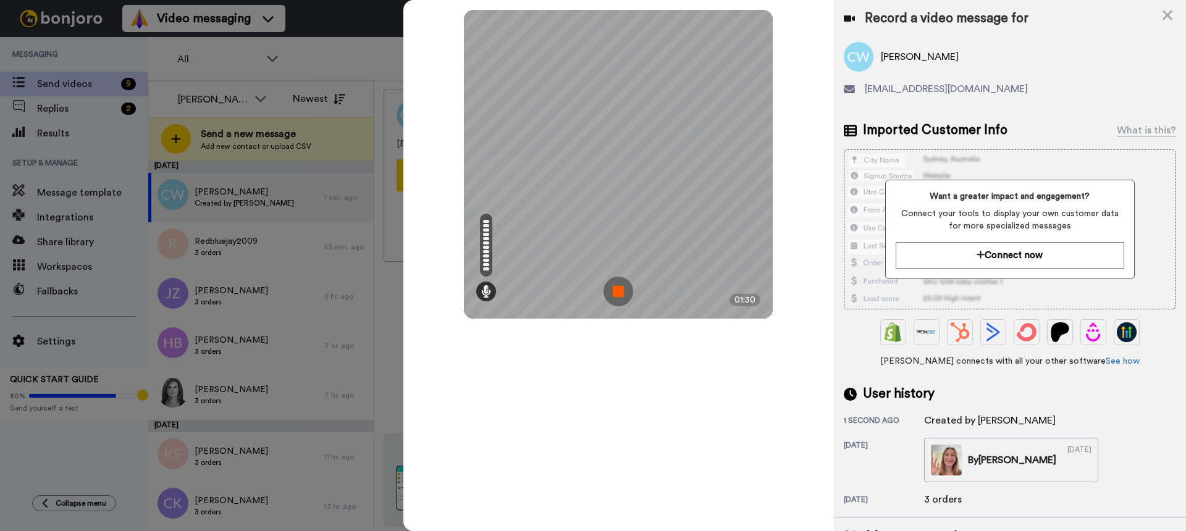
click at [632, 301] on img at bounding box center [618, 292] width 30 height 30
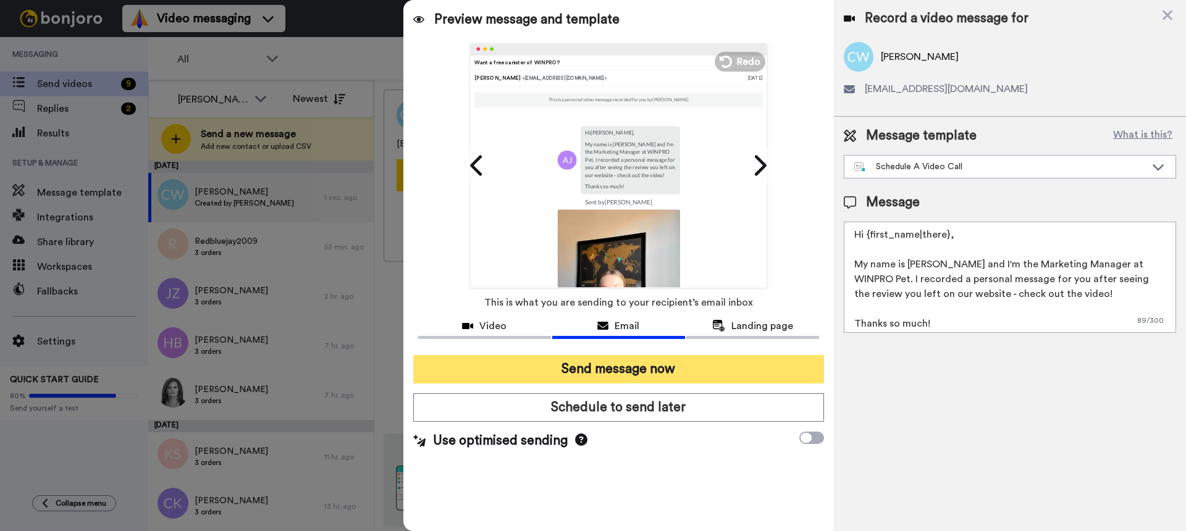
drag, startPoint x: 670, startPoint y: 364, endPoint x: 690, endPoint y: 364, distance: 20.4
click at [670, 364] on button "Send message now" at bounding box center [618, 369] width 411 height 28
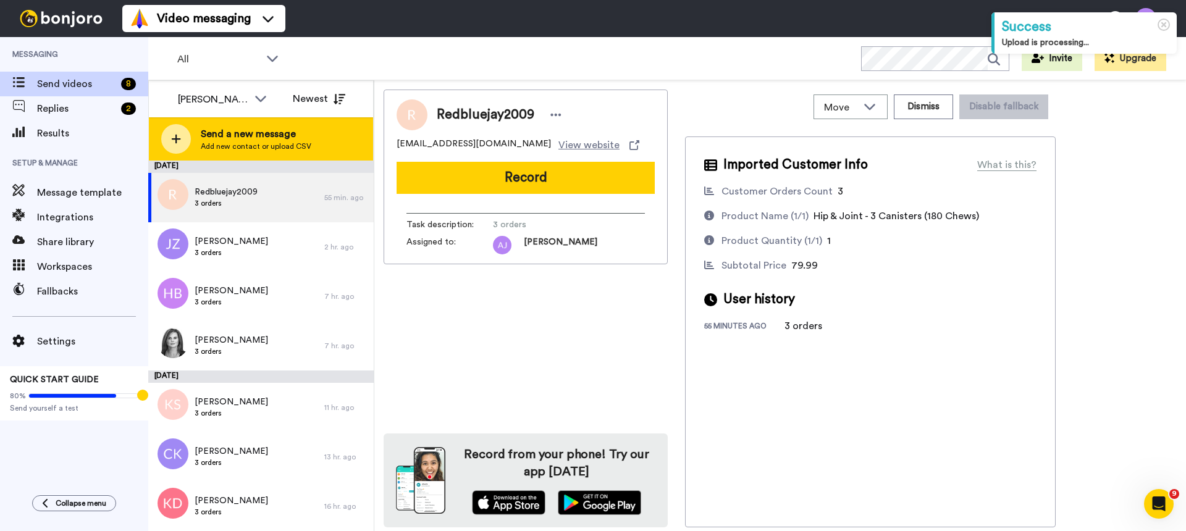
click at [274, 138] on span "Send a new message" at bounding box center [256, 134] width 111 height 15
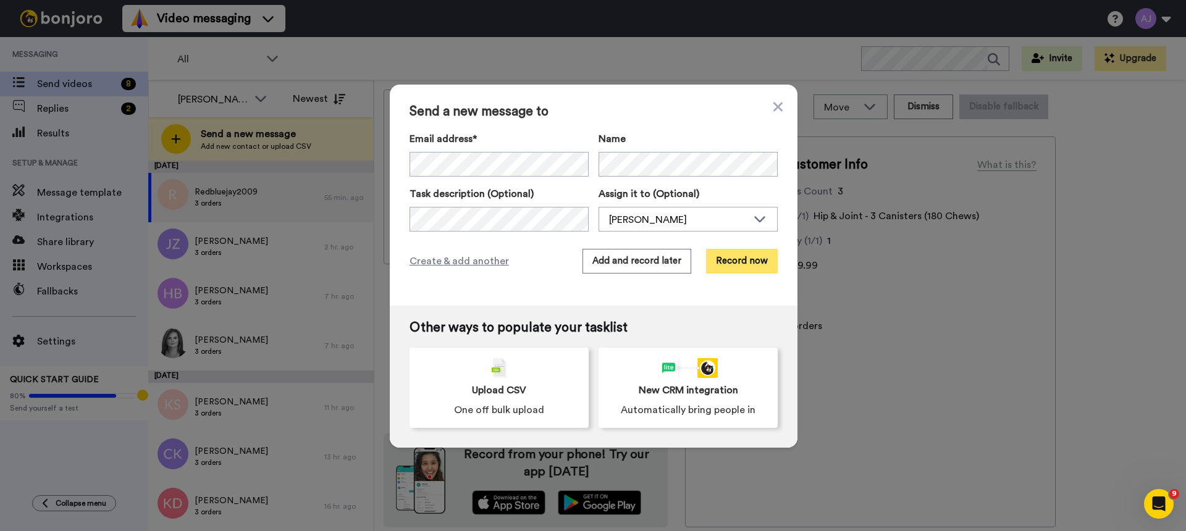
click at [735, 257] on button "Record now" at bounding box center [742, 261] width 72 height 25
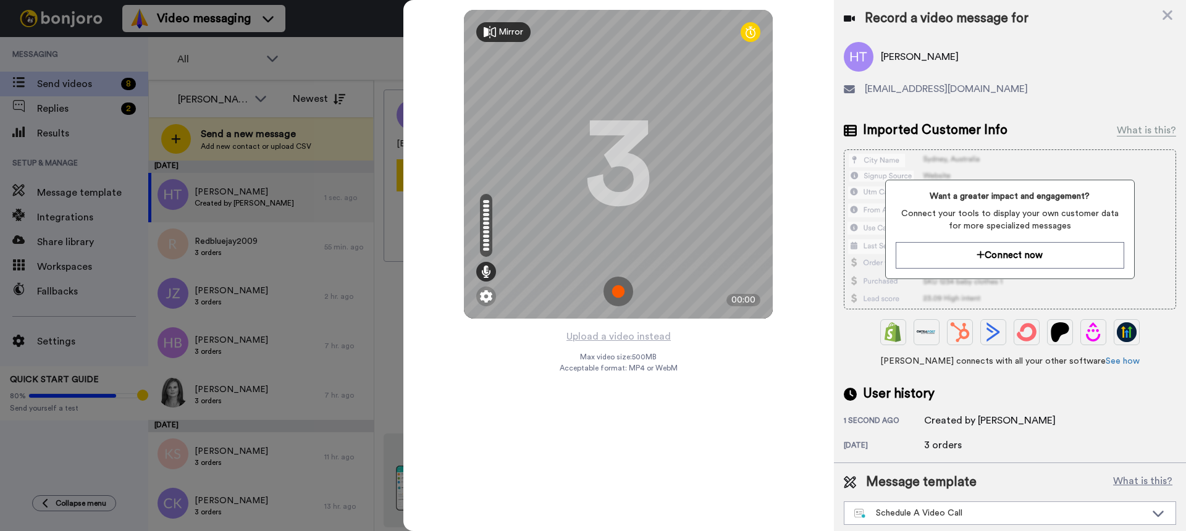
click at [617, 285] on img at bounding box center [618, 292] width 30 height 30
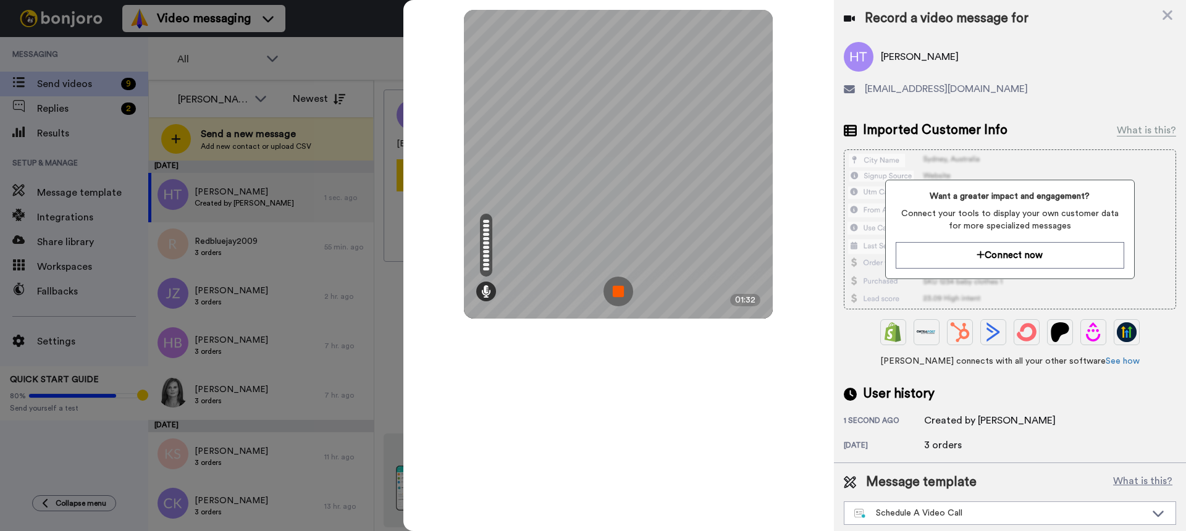
click at [617, 285] on img at bounding box center [618, 292] width 30 height 30
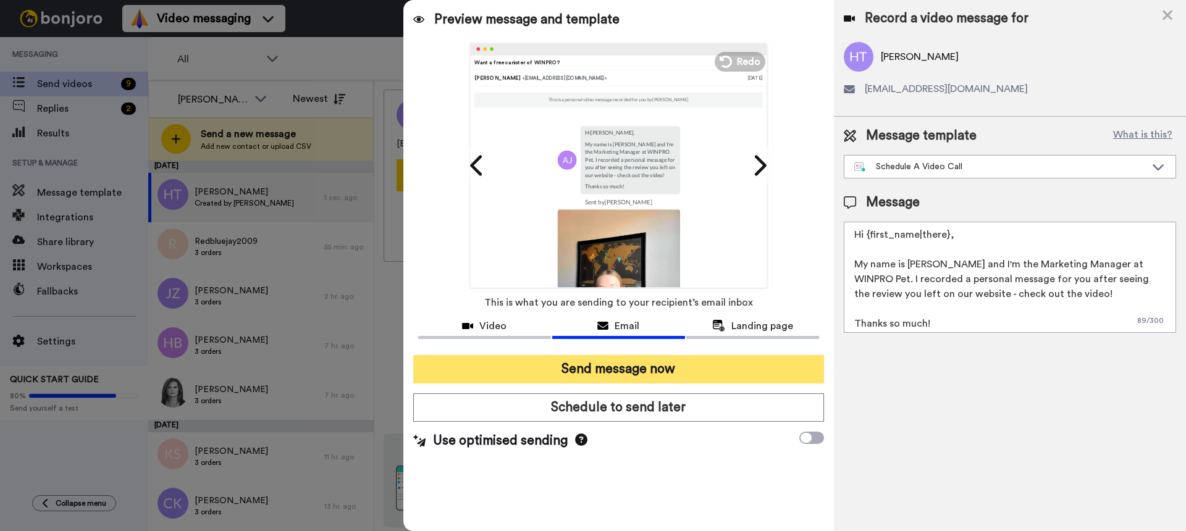
click at [754, 368] on button "Send message now" at bounding box center [618, 369] width 411 height 28
